Goal: Task Accomplishment & Management: Manage account settings

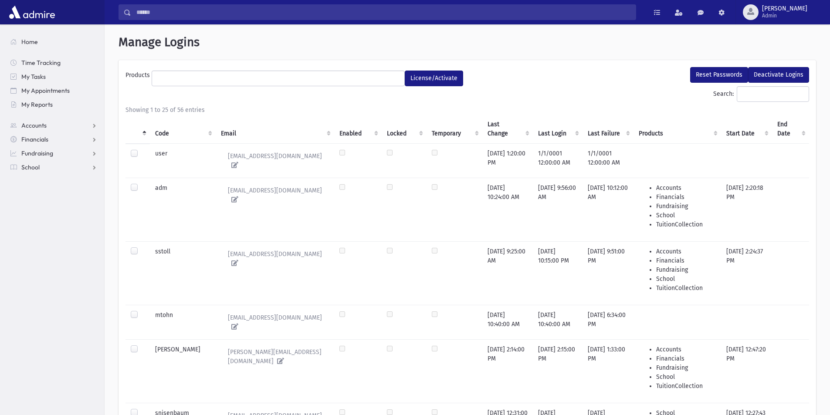
select select
click at [760, 95] on input "Search:" at bounding box center [773, 94] width 72 height 16
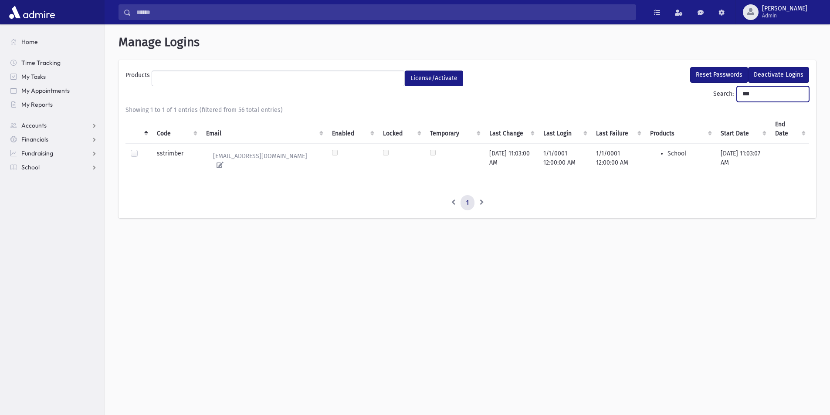
type input "***"
click at [141, 149] on label at bounding box center [141, 149] width 0 height 0
click at [706, 74] on button "Reset Passwords" at bounding box center [719, 75] width 58 height 16
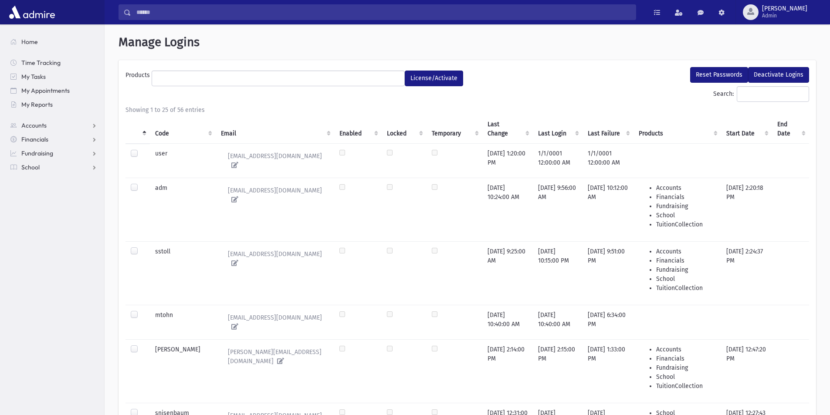
select select
click at [737, 95] on input "Search:" at bounding box center [773, 94] width 72 height 16
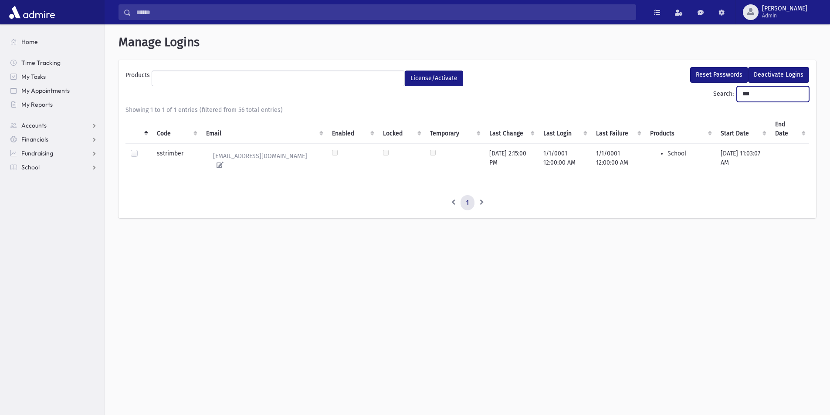
type input "***"
click at [141, 149] on label at bounding box center [141, 149] width 0 height 0
click at [426, 79] on button "License/Activate" at bounding box center [434, 79] width 58 height 16
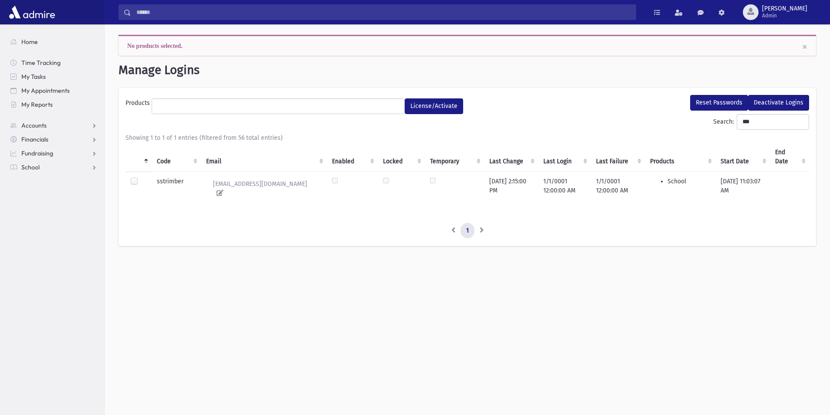
click at [385, 104] on ul at bounding box center [278, 105] width 252 height 13
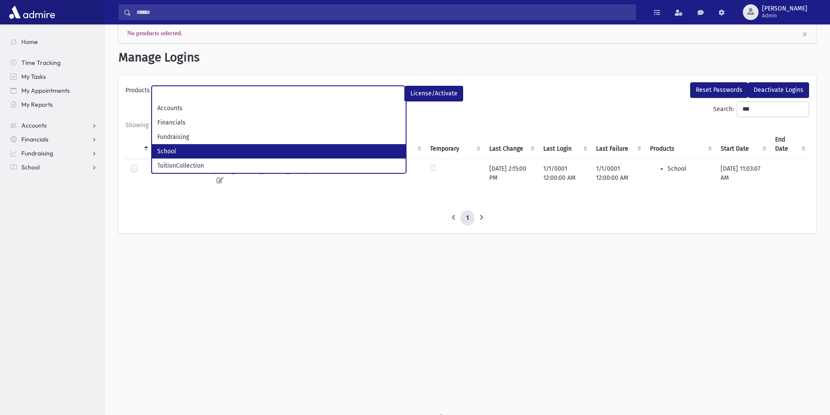
scroll to position [20, 0]
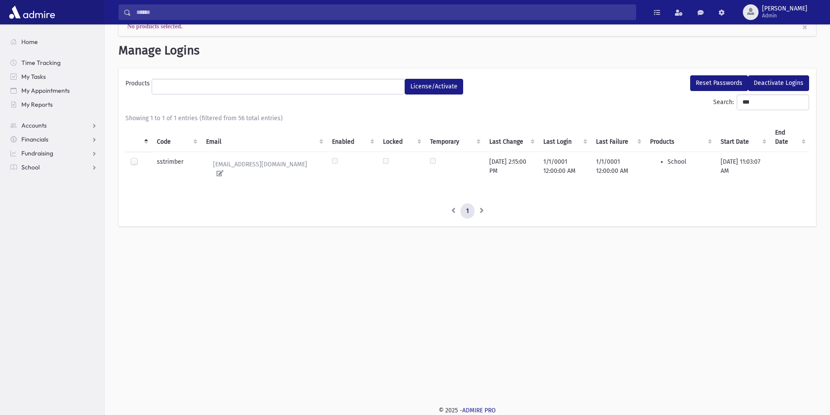
click at [566, 80] on div "Reset Passwords Deactivate Logins" at bounding box center [641, 84] width 346 height 19
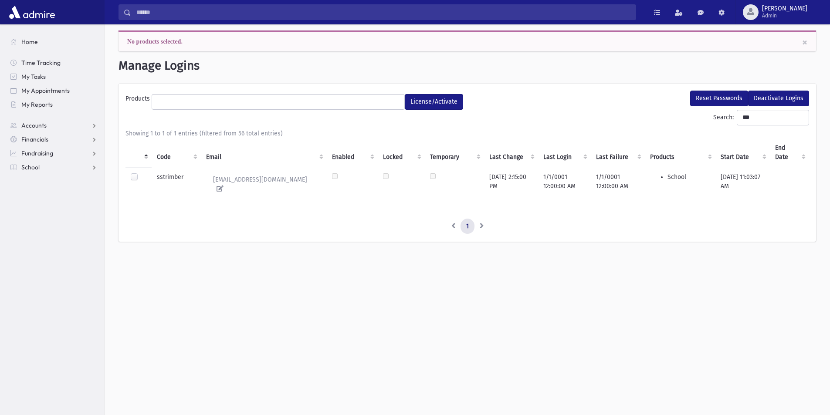
scroll to position [0, 0]
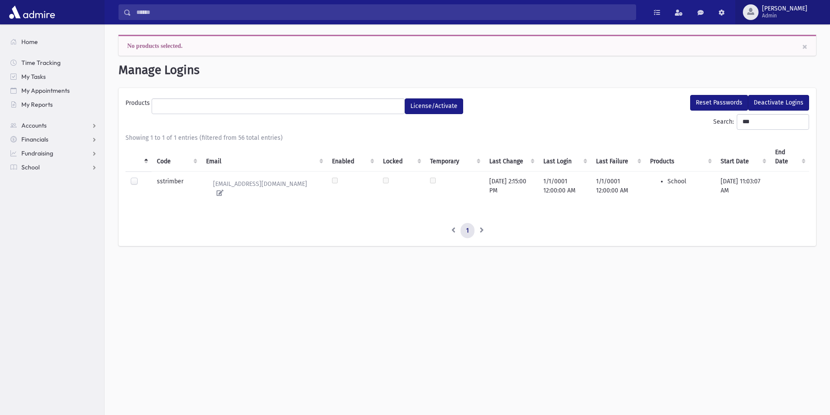
click at [799, 10] on span "[PERSON_NAME]" at bounding box center [784, 8] width 45 height 7
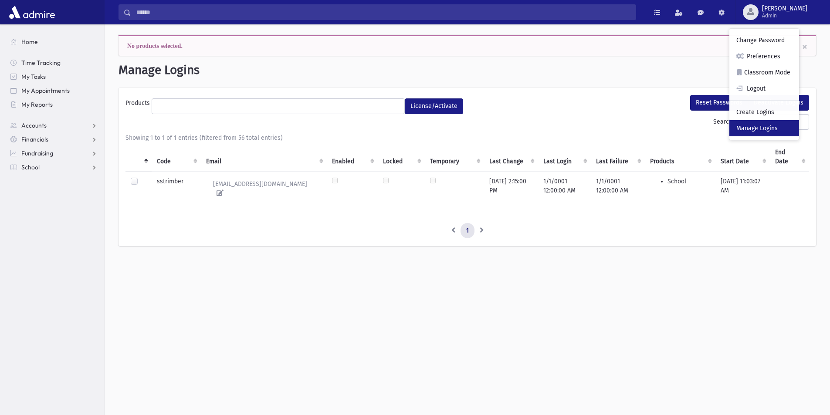
click at [798, 124] on link "Manage Logins" at bounding box center [765, 128] width 70 height 16
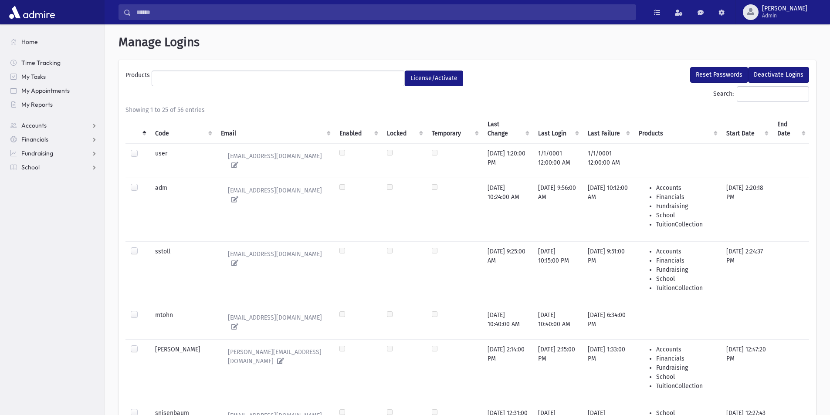
select select
click at [141, 311] on label at bounding box center [141, 311] width 0 height 0
click at [769, 71] on button "Deactivate Logins" at bounding box center [778, 75] width 61 height 16
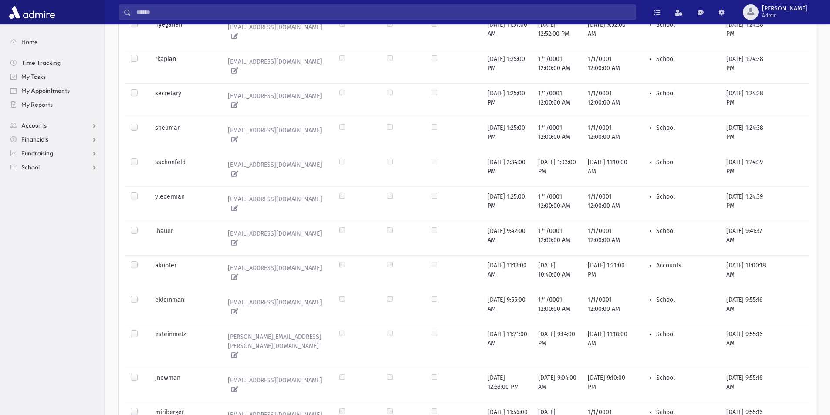
scroll to position [641, 0]
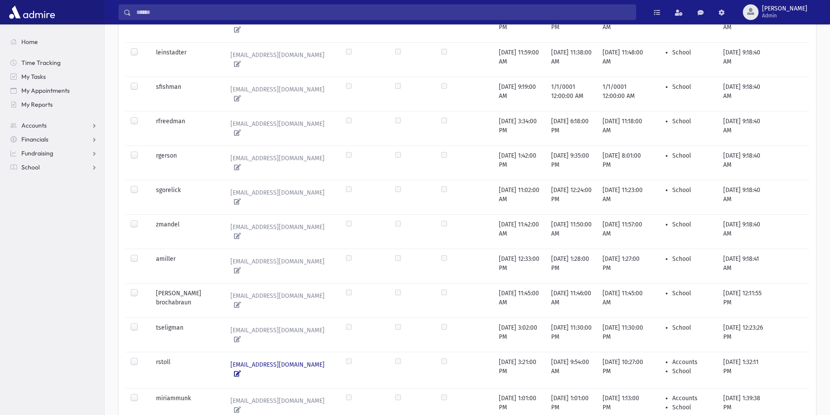
scroll to position [551, 0]
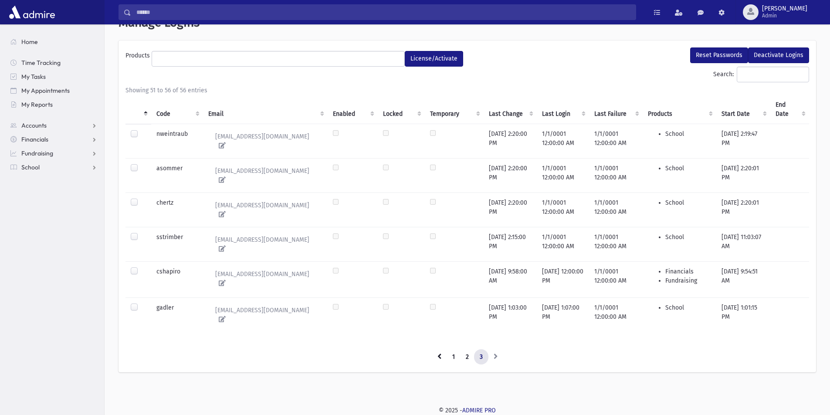
click at [141, 267] on label at bounding box center [141, 267] width 0 height 0
click at [343, 54] on ul at bounding box center [278, 57] width 252 height 13
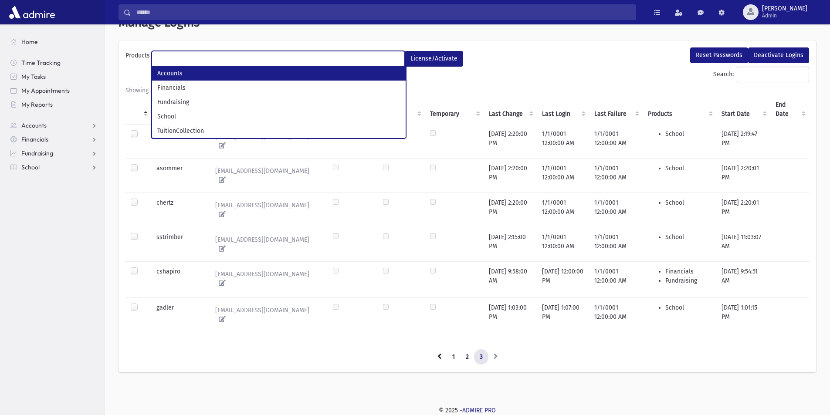
select select "*"
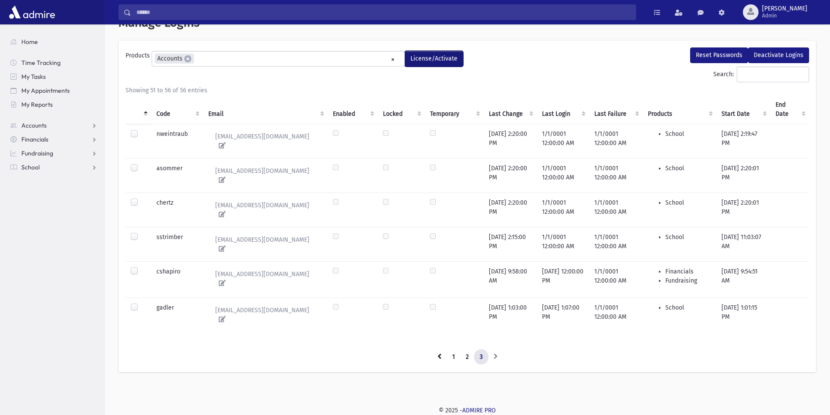
click at [441, 55] on button "License/Activate" at bounding box center [434, 59] width 58 height 16
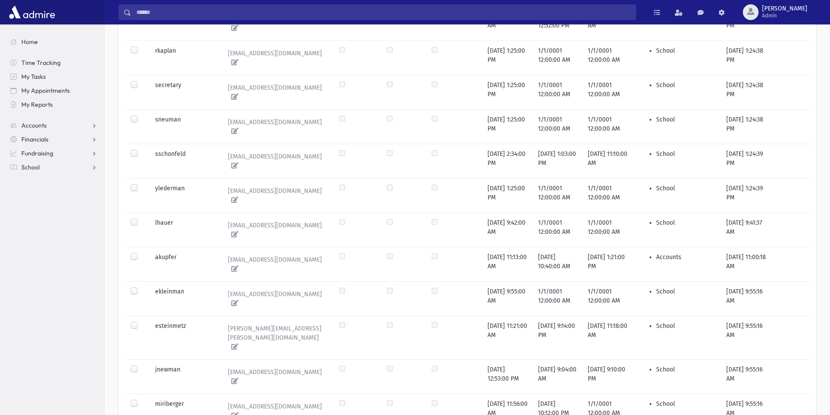
scroll to position [641, 0]
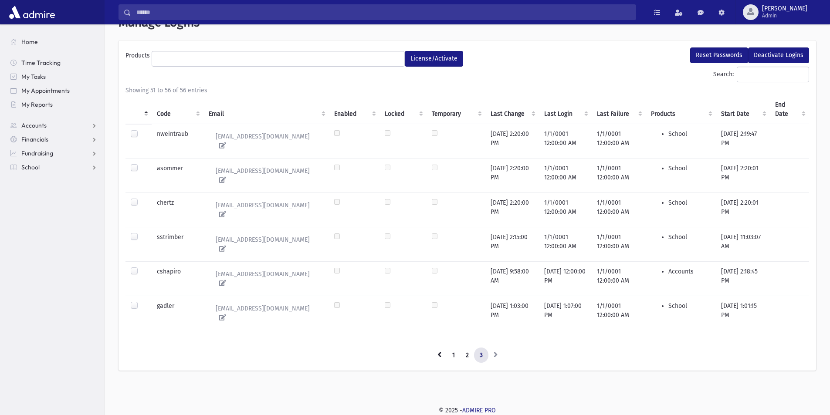
click at [141, 267] on label at bounding box center [141, 267] width 0 height 0
click at [309, 56] on ul at bounding box center [278, 57] width 252 height 13
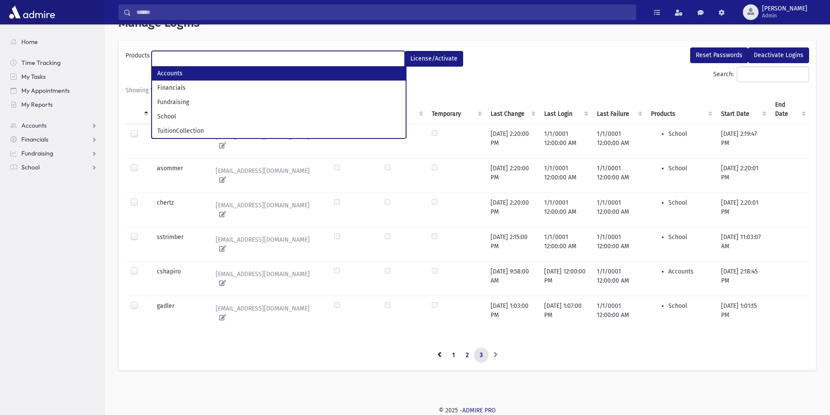
select select "*"
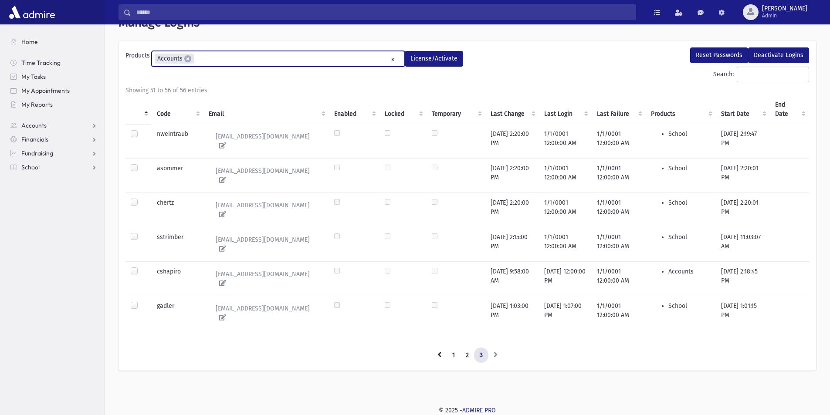
click at [209, 59] on ul "× × Accounts" at bounding box center [278, 58] width 252 height 14
click at [258, 58] on ul "× × Accounts × Financials" at bounding box center [278, 58] width 252 height 14
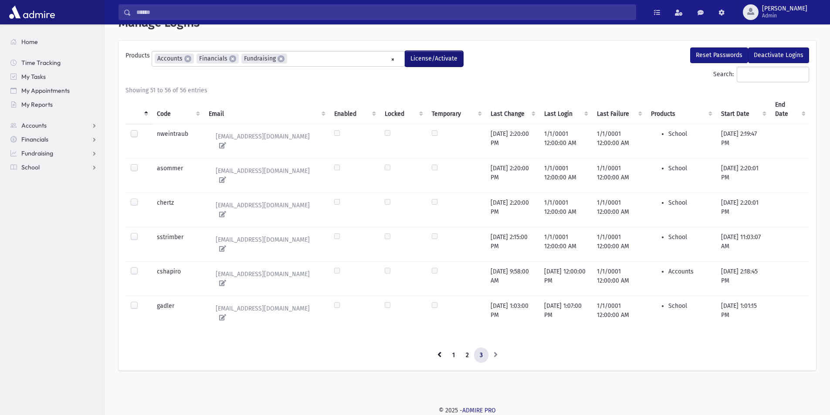
click at [444, 60] on button "License/Activate" at bounding box center [434, 59] width 58 height 16
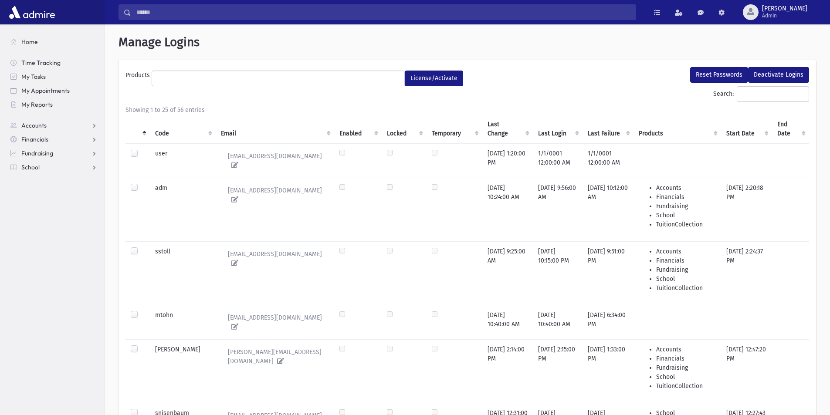
select select
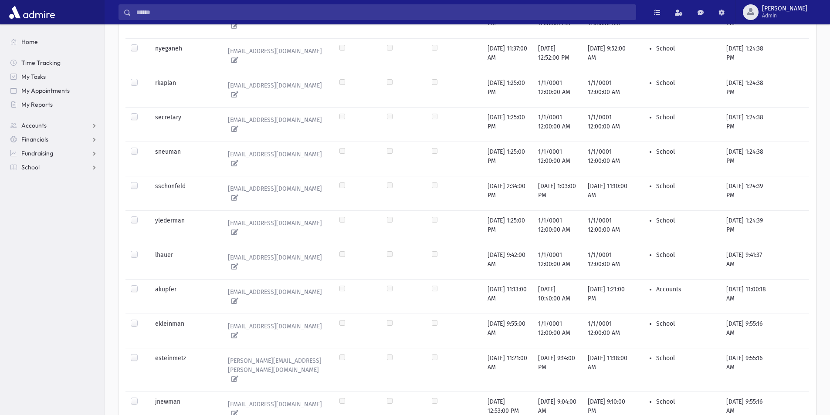
scroll to position [641, 0]
